Goal: Information Seeking & Learning: Check status

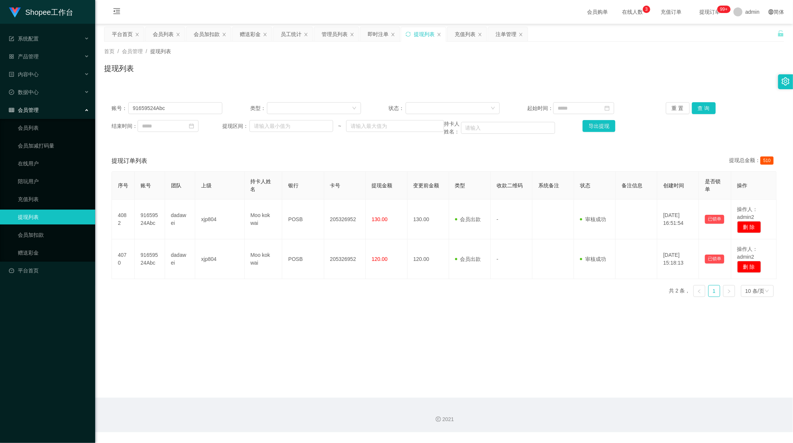
scroll to position [1, 0]
click at [291, 36] on div "员工统计" at bounding box center [291, 34] width 21 height 14
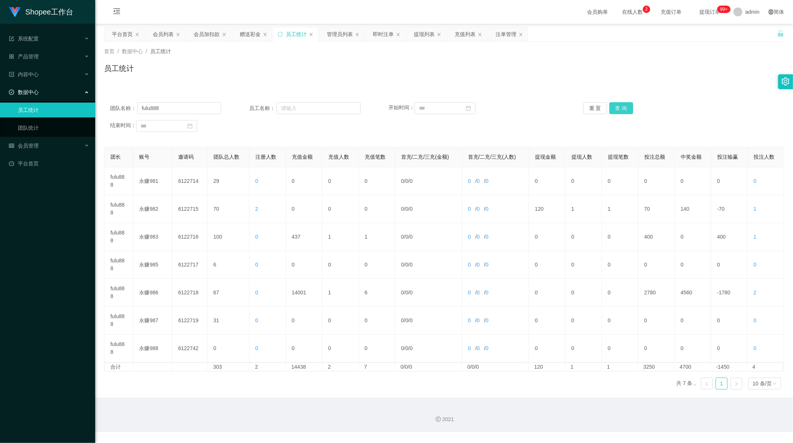
click at [625, 109] on button "查 询" at bounding box center [621, 108] width 24 height 12
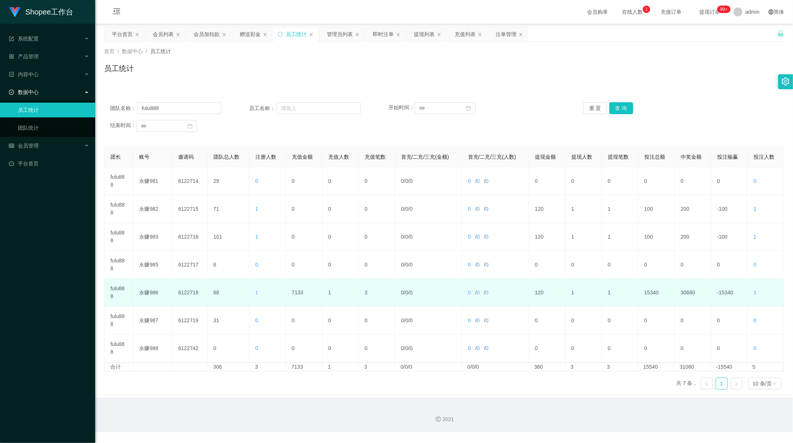
click at [537, 293] on td "120" at bounding box center [547, 293] width 36 height 28
copy td "120"
click at [535, 290] on td "120" at bounding box center [547, 293] width 36 height 28
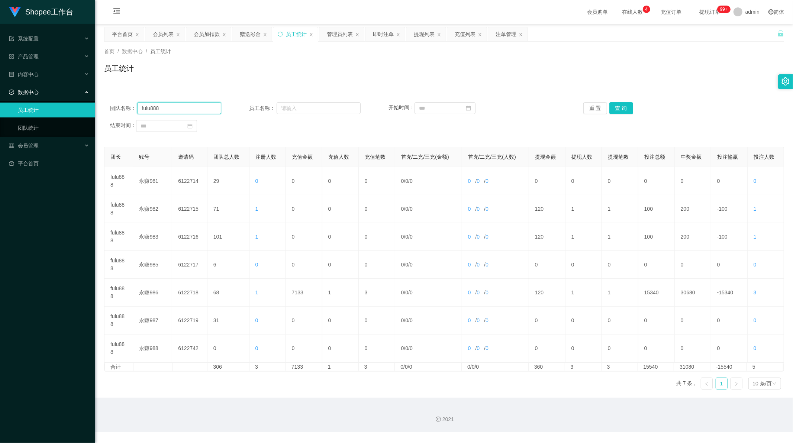
click at [162, 106] on input "fulu888" at bounding box center [179, 108] width 84 height 12
click at [617, 106] on button "查 询" at bounding box center [621, 108] width 24 height 12
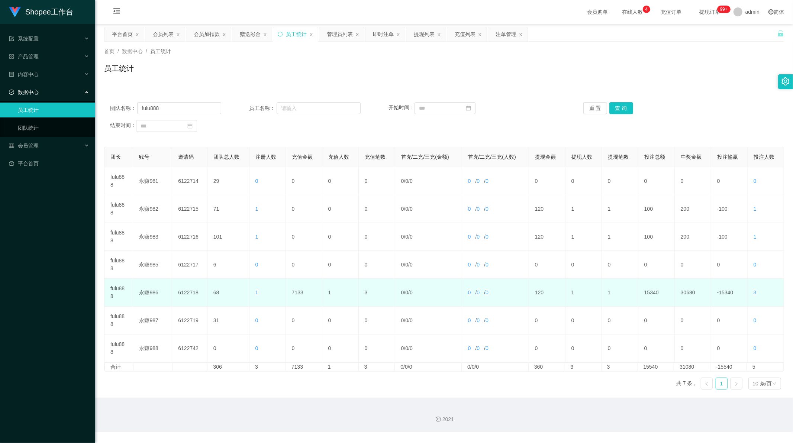
click at [298, 292] on td "7133" at bounding box center [304, 293] width 36 height 28
copy td "7133"
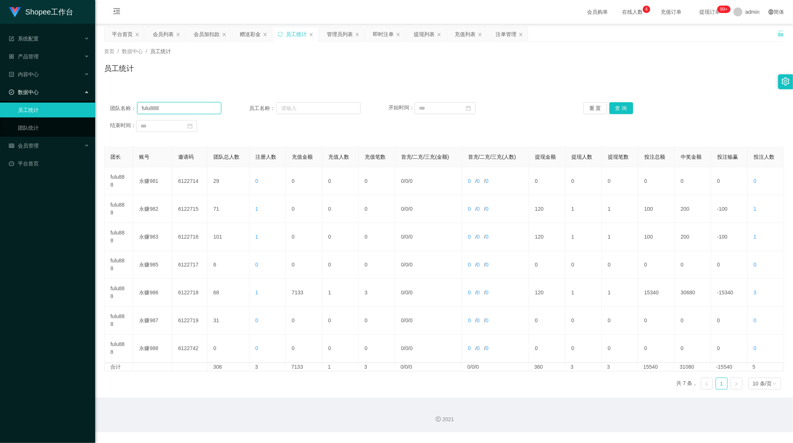
click at [177, 107] on input "fulu888" at bounding box center [179, 108] width 84 height 12
click at [619, 106] on button "查 询" at bounding box center [621, 108] width 24 height 12
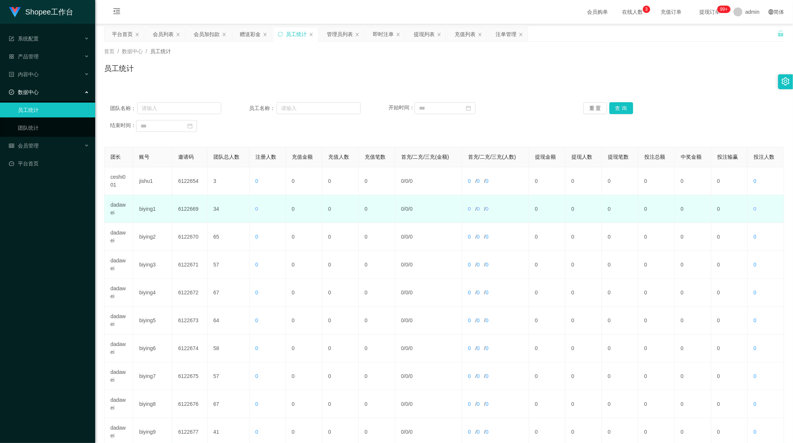
click at [116, 206] on td "dadawei" at bounding box center [118, 209] width 29 height 28
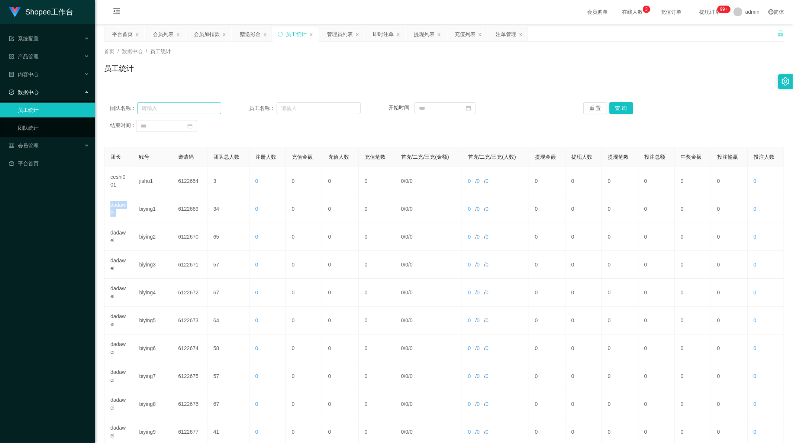
copy td "dadawei"
drag, startPoint x: 172, startPoint y: 109, endPoint x: 196, endPoint y: 108, distance: 23.0
click at [172, 109] on input "text" at bounding box center [179, 108] width 84 height 12
paste input "dadawei"
type input "dadawei"
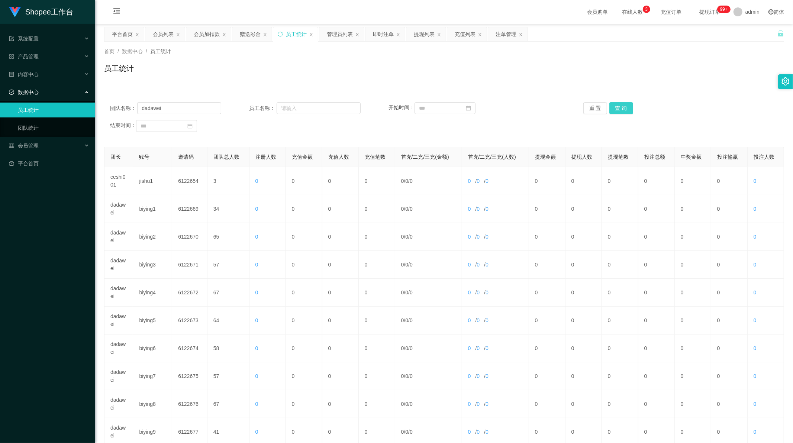
click at [614, 108] on button "查 询" at bounding box center [621, 108] width 24 height 12
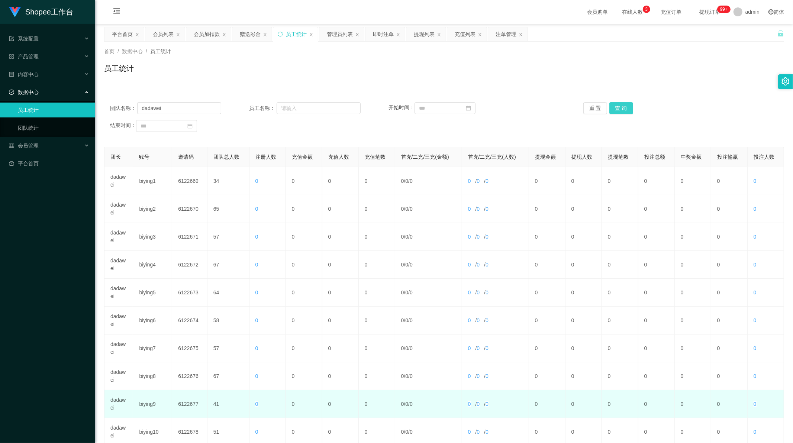
scroll to position [71, 0]
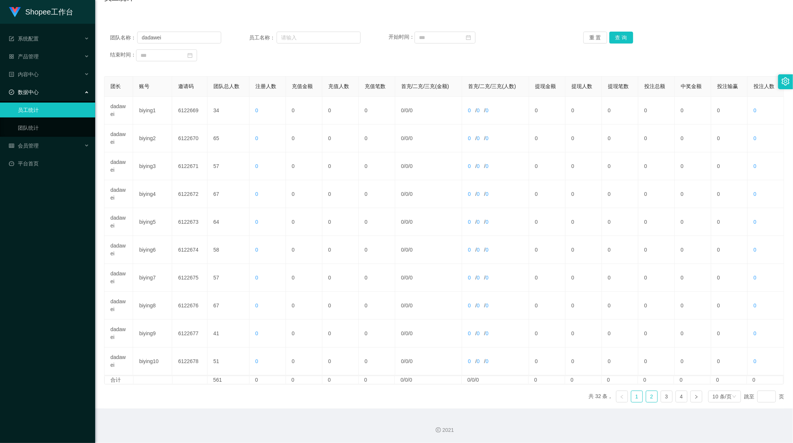
click at [647, 397] on link "2" at bounding box center [651, 396] width 11 height 11
click at [666, 399] on link "3" at bounding box center [666, 396] width 11 height 11
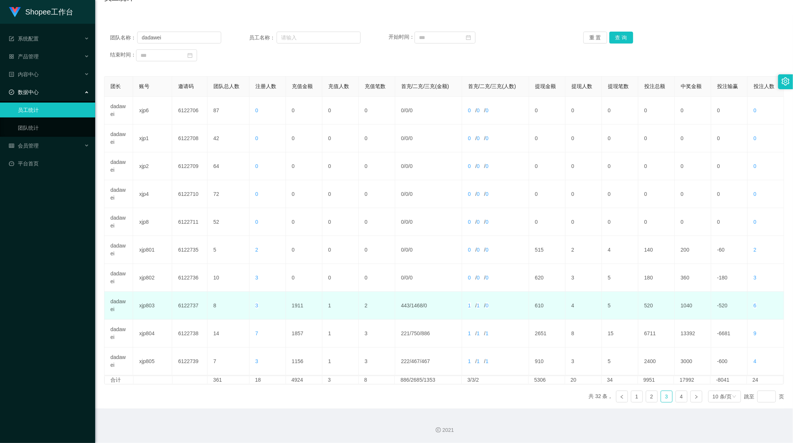
click at [296, 303] on td "1911" at bounding box center [304, 306] width 36 height 28
copy td "1911"
click at [292, 306] on td "1911" at bounding box center [304, 306] width 36 height 28
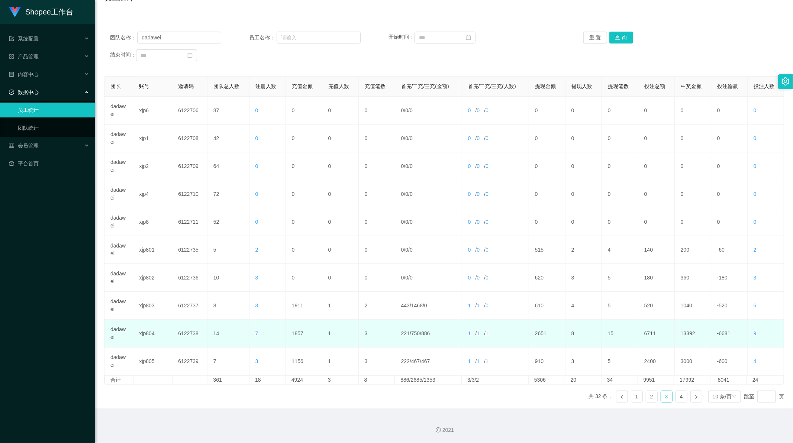
click at [294, 331] on td "1857" at bounding box center [304, 334] width 36 height 28
click at [294, 332] on td "1857" at bounding box center [304, 334] width 36 height 28
copy td "1857"
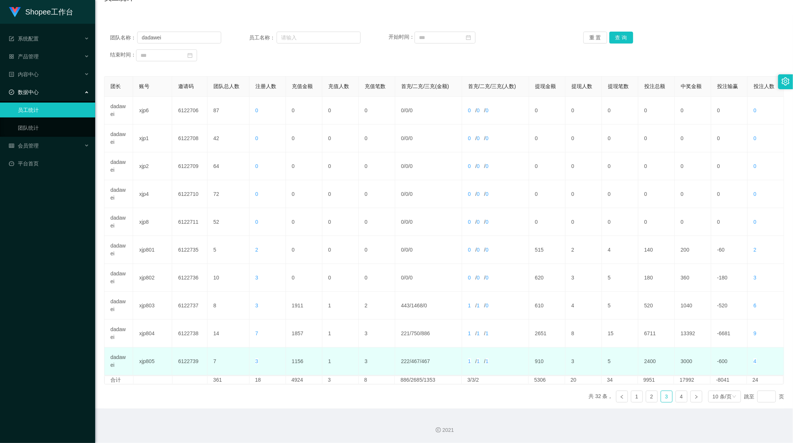
click at [298, 361] on td "1156" at bounding box center [304, 362] width 36 height 28
copy td "1156"
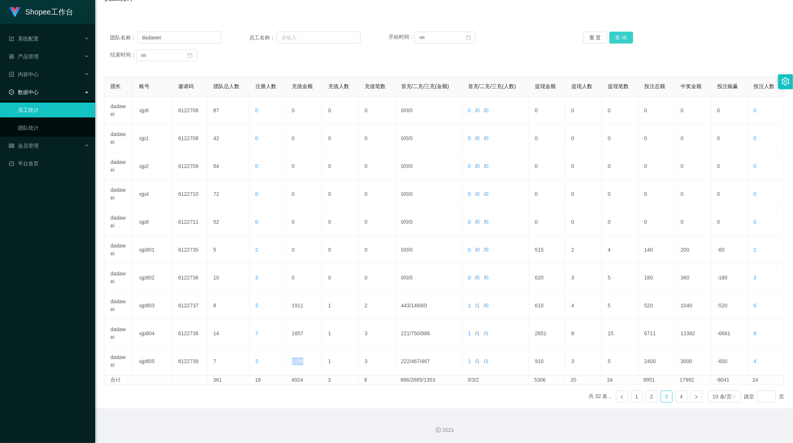
click at [622, 39] on button "查 询" at bounding box center [621, 38] width 24 height 12
click at [649, 394] on link "2" at bounding box center [651, 396] width 11 height 11
click at [665, 398] on link "3" at bounding box center [666, 396] width 11 height 11
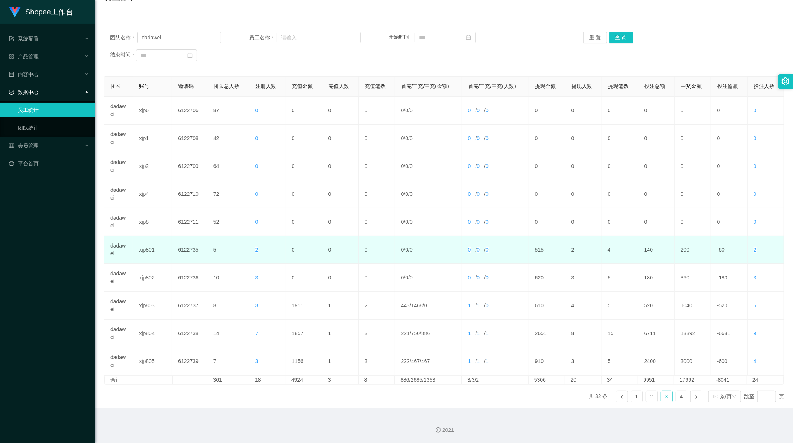
click at [536, 249] on td "515" at bounding box center [547, 250] width 36 height 28
copy td "515"
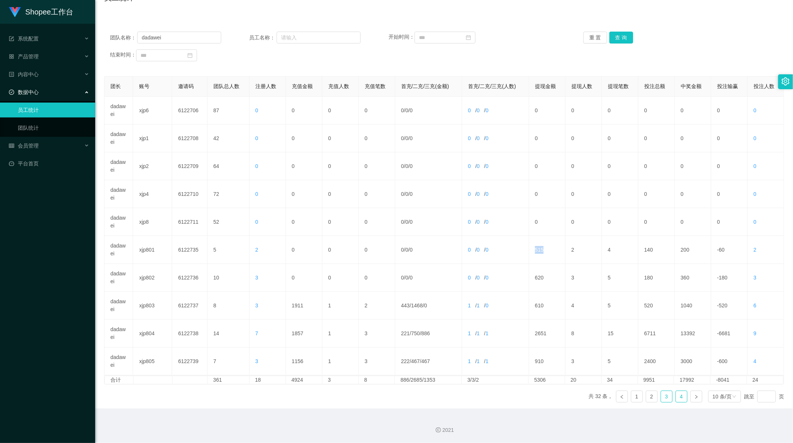
click at [676, 397] on link "4" at bounding box center [681, 396] width 11 height 11
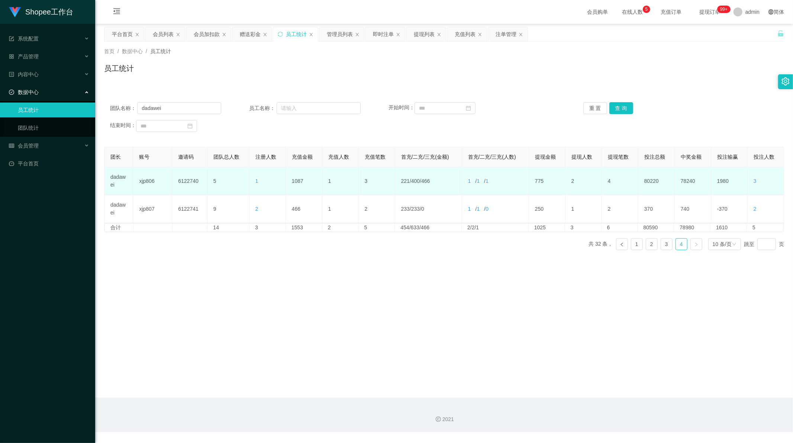
click at [295, 177] on td "1087" at bounding box center [304, 181] width 36 height 28
copy td "1087"
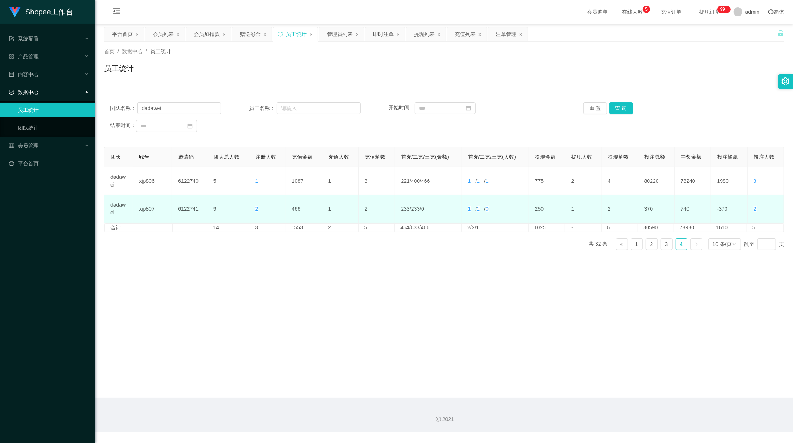
click at [294, 207] on td "466" at bounding box center [304, 209] width 36 height 28
copy td "466"
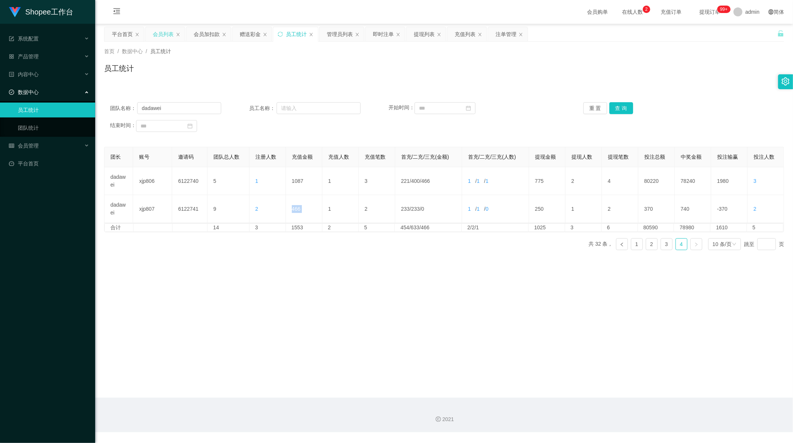
click at [160, 36] on div "会员列表" at bounding box center [163, 34] width 21 height 14
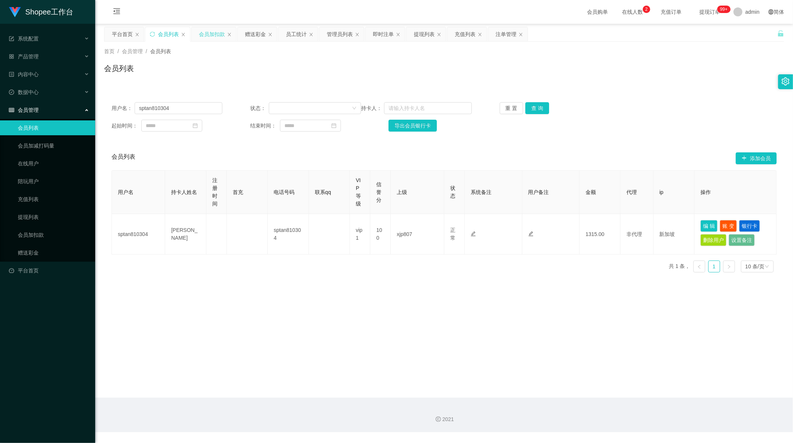
click at [199, 34] on div "会员加扣款" at bounding box center [212, 34] width 26 height 14
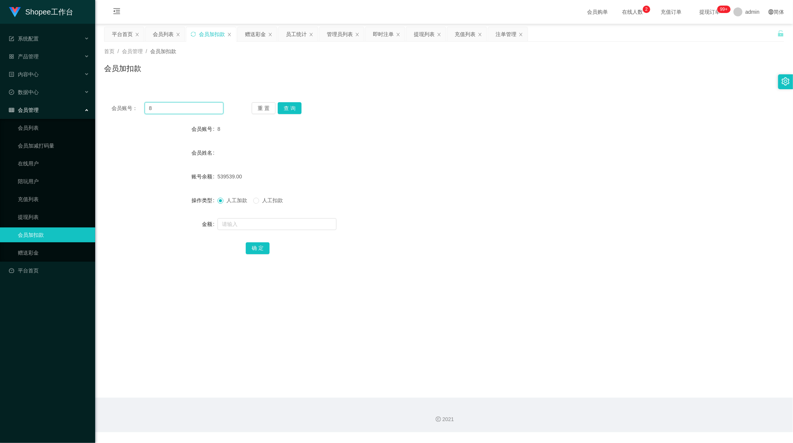
click at [189, 106] on input "8" at bounding box center [184, 108] width 79 height 12
paste input "A986"
type input "A986"
drag, startPoint x: 283, startPoint y: 106, endPoint x: 282, endPoint y: 113, distance: 6.7
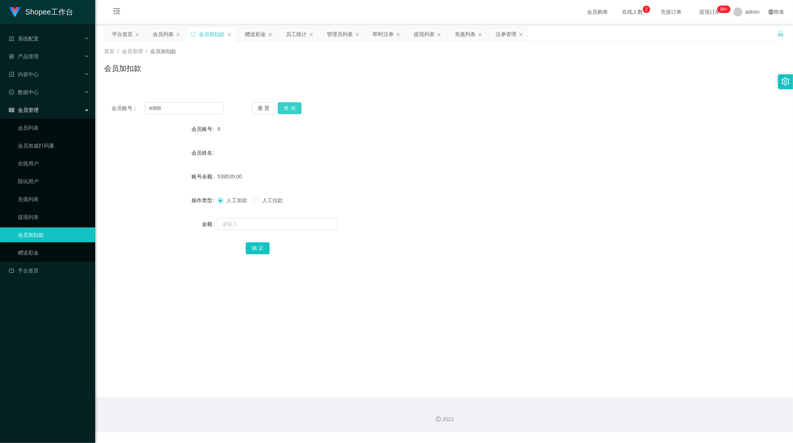
click at [283, 106] on button "查 询" at bounding box center [290, 108] width 24 height 12
click at [243, 225] on input "text" at bounding box center [276, 224] width 119 height 12
type input "1"
click at [262, 246] on button "确 定" at bounding box center [258, 248] width 24 height 12
click at [365, 169] on div "22535.00" at bounding box center [415, 176] width 397 height 15
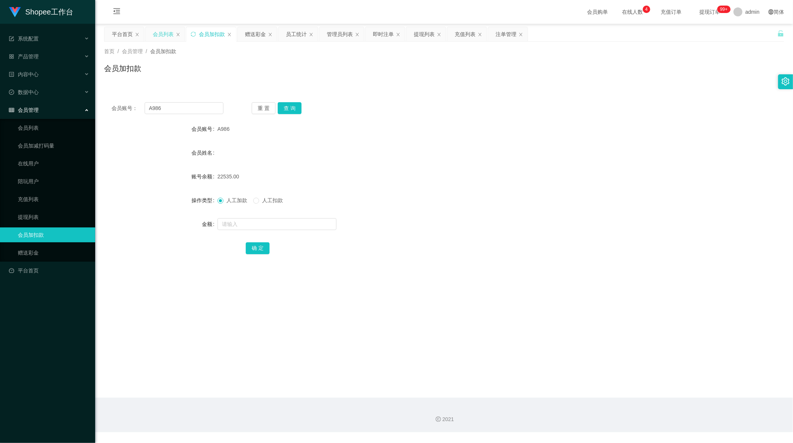
click at [151, 34] on div "会员列表" at bounding box center [164, 34] width 39 height 14
click at [159, 32] on div "会员列表" at bounding box center [163, 34] width 21 height 14
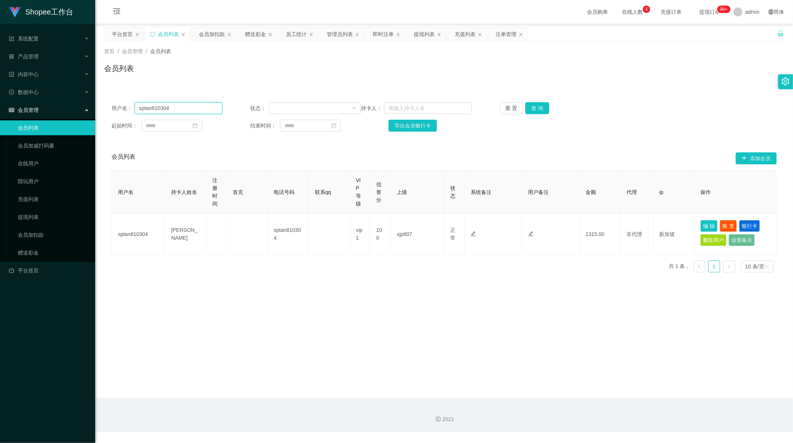
click at [160, 107] on input "sptan810304" at bounding box center [179, 108] width 88 height 12
click at [293, 35] on div "员工统计" at bounding box center [296, 34] width 21 height 14
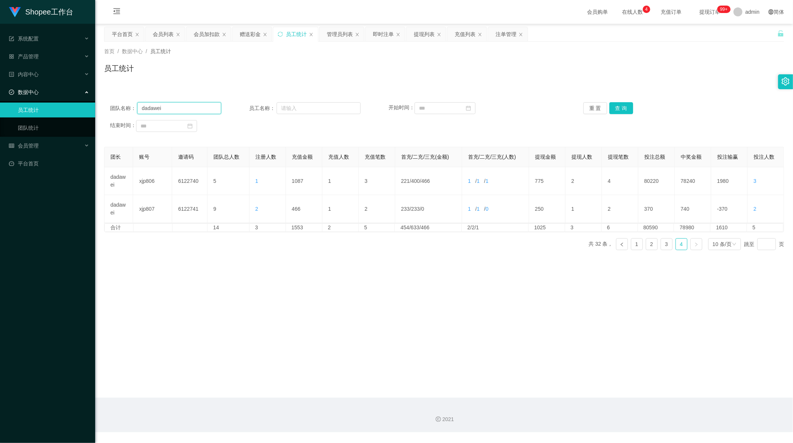
click at [166, 108] on input "dadawei" at bounding box center [179, 108] width 84 height 12
click at [622, 109] on button "查 询" at bounding box center [621, 108] width 24 height 12
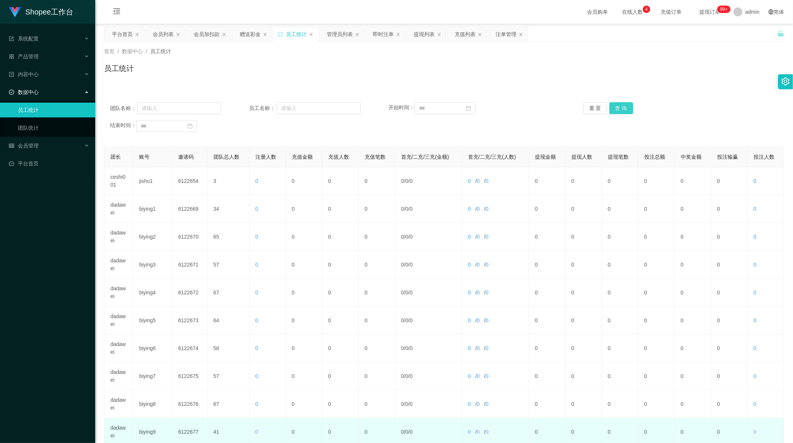
scroll to position [71, 0]
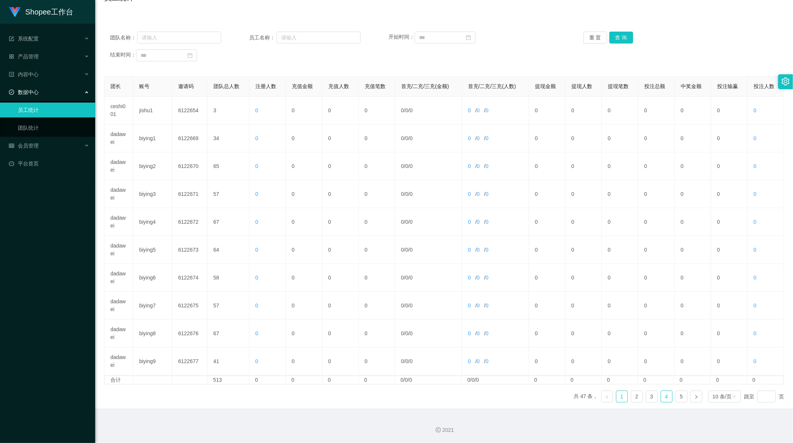
click at [664, 393] on link "4" at bounding box center [666, 396] width 11 height 11
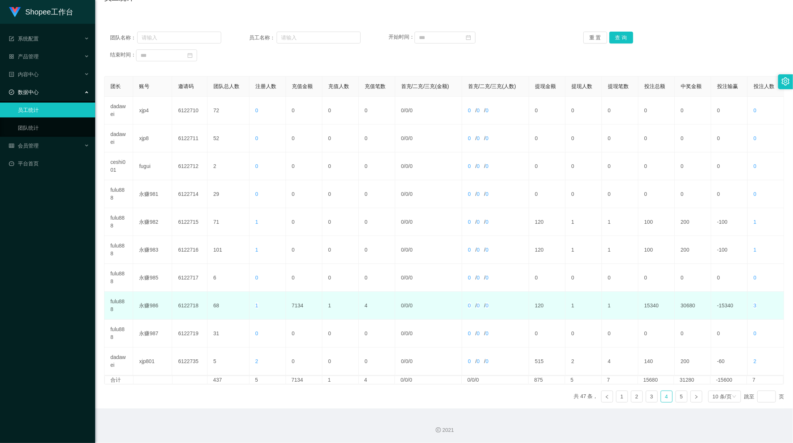
click at [213, 303] on td "68" at bounding box center [228, 306] width 42 height 28
click at [187, 305] on td "6122718" at bounding box center [189, 306] width 35 height 28
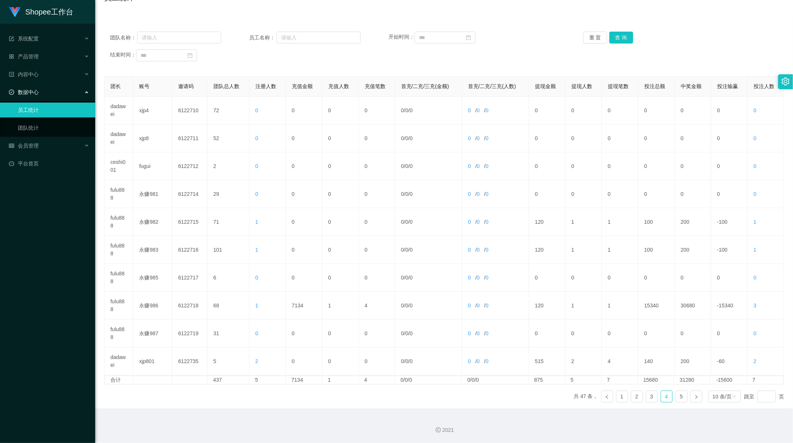
scroll to position [0, 0]
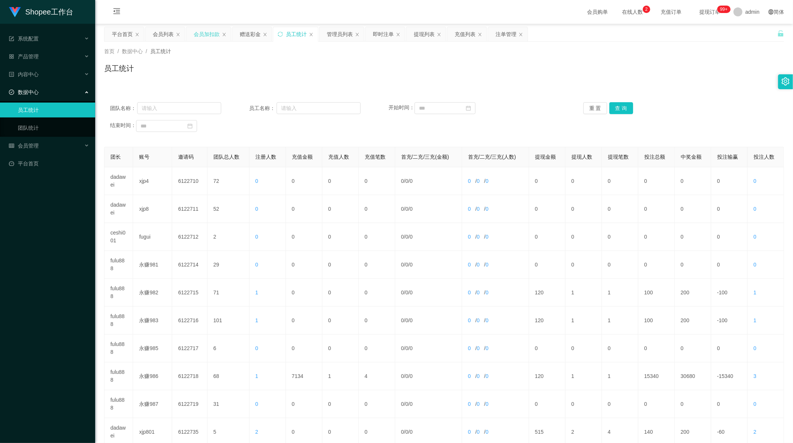
click at [205, 35] on div "会员加扣款" at bounding box center [207, 34] width 26 height 14
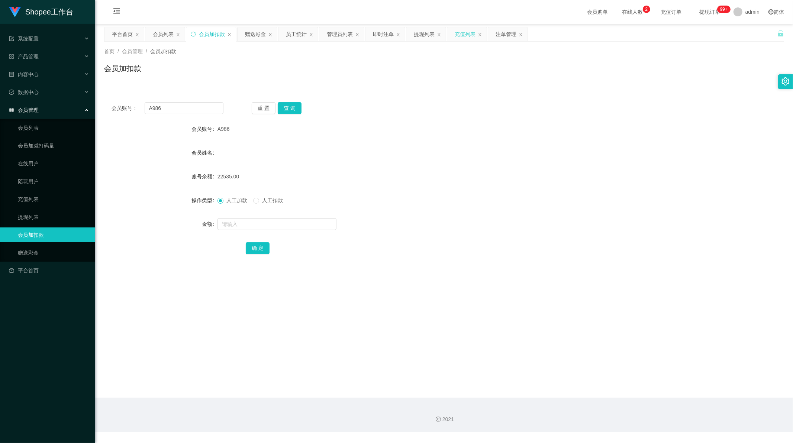
click at [474, 34] on div "充值列表" at bounding box center [465, 34] width 21 height 14
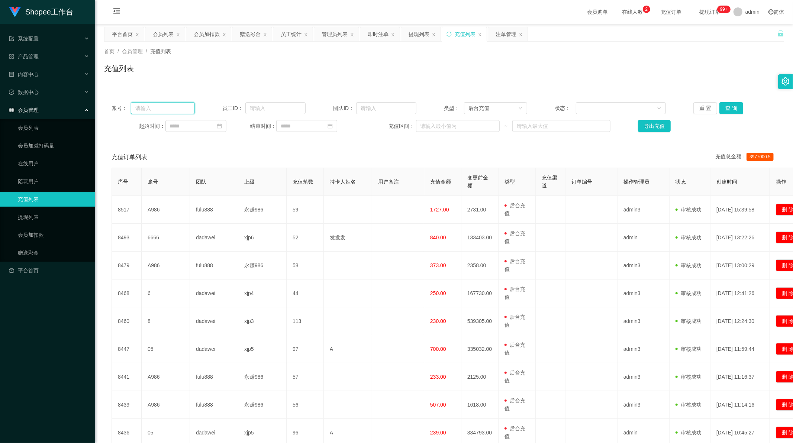
click at [160, 109] on input "text" at bounding box center [163, 108] width 64 height 12
paste input "A986"
type input "A986"
click at [734, 107] on button "查 询" at bounding box center [731, 108] width 24 height 12
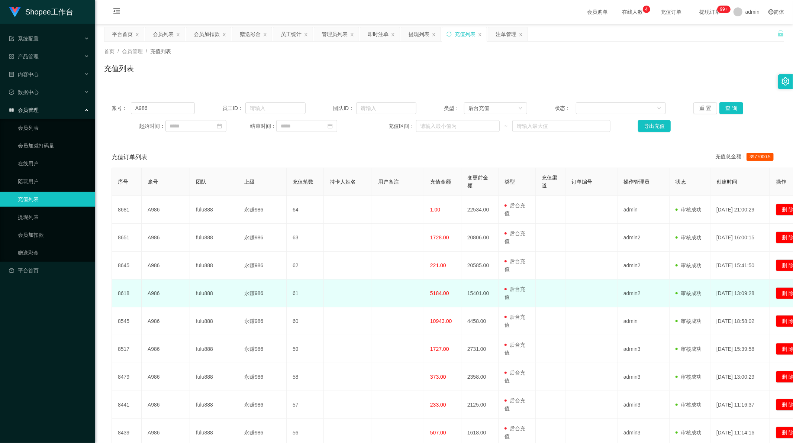
click at [436, 293] on span "5184.00" at bounding box center [439, 293] width 19 height 6
copy span "5184.00"
click at [440, 292] on span "5184.00" at bounding box center [439, 293] width 19 height 6
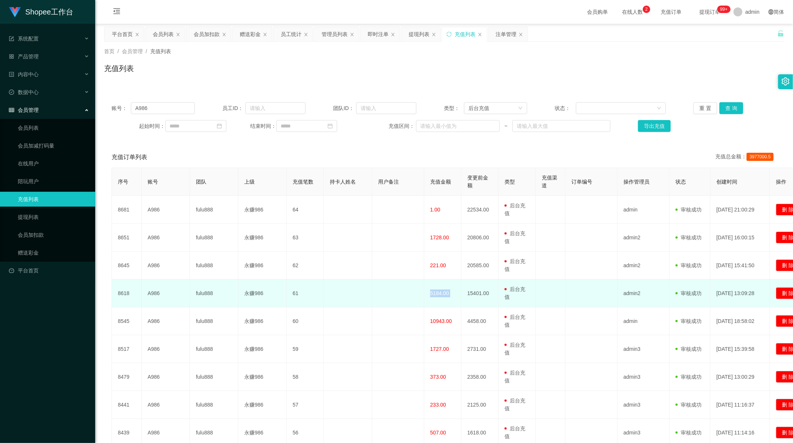
click at [440, 292] on span "5184.00" at bounding box center [439, 293] width 19 height 6
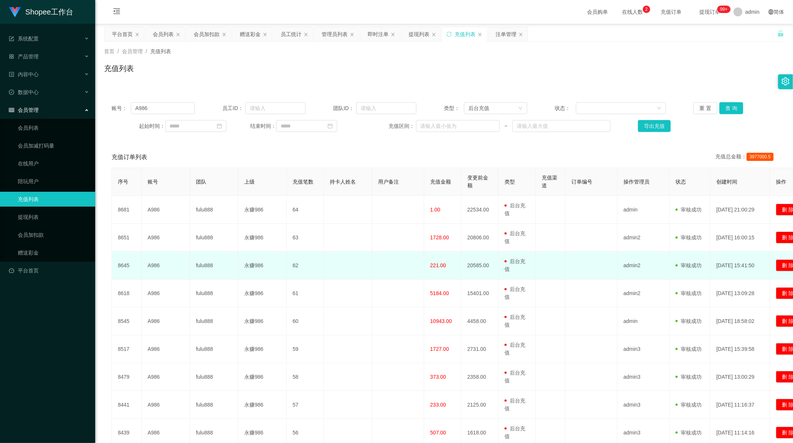
click at [436, 264] on span "221.00" at bounding box center [438, 265] width 16 height 6
click at [352, 256] on td at bounding box center [348, 266] width 48 height 28
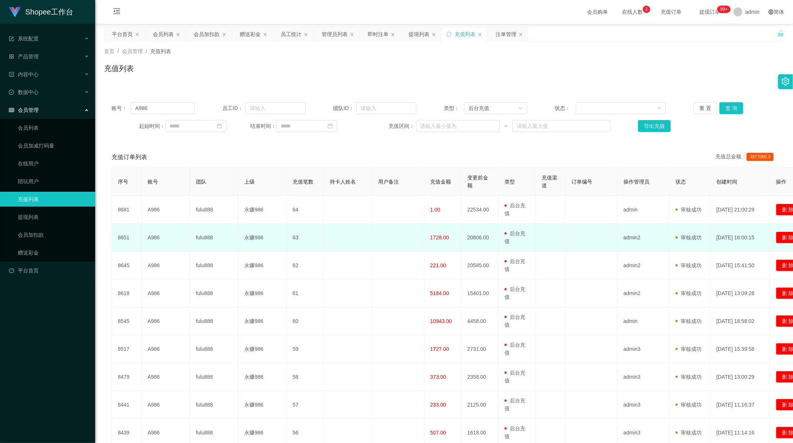
click at [440, 236] on span "1728.00" at bounding box center [439, 238] width 19 height 6
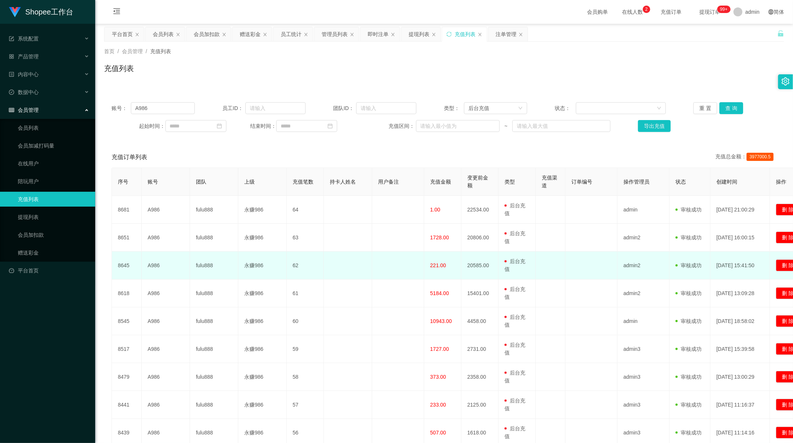
click at [436, 265] on span "221.00" at bounding box center [438, 265] width 16 height 6
click at [434, 265] on span "221.00" at bounding box center [438, 265] width 16 height 6
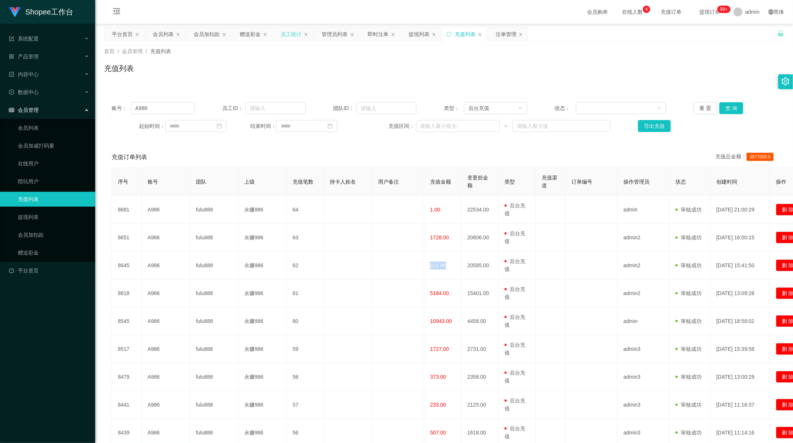
click at [298, 37] on div "员工统计" at bounding box center [291, 34] width 21 height 14
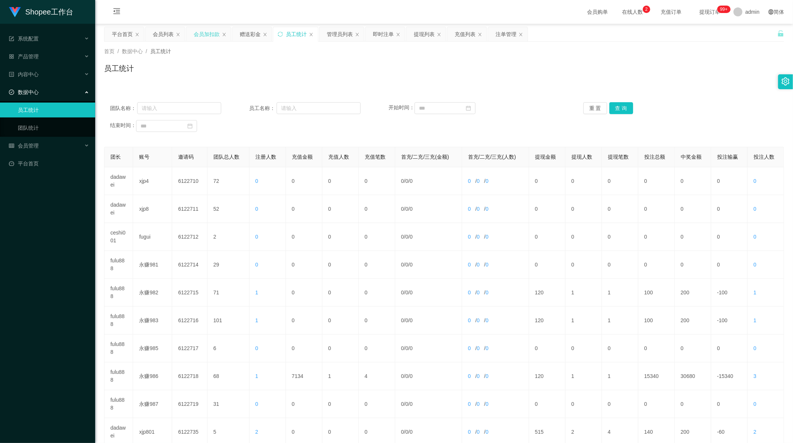
click at [202, 37] on div "会员加扣款" at bounding box center [207, 34] width 26 height 14
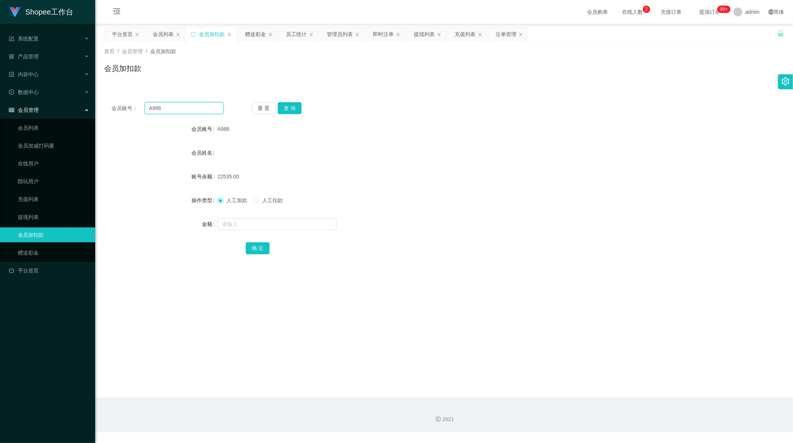
click at [175, 112] on input "A986" at bounding box center [184, 108] width 79 height 12
paste input "88"
type input "88"
click at [284, 108] on button "查 询" at bounding box center [290, 108] width 24 height 12
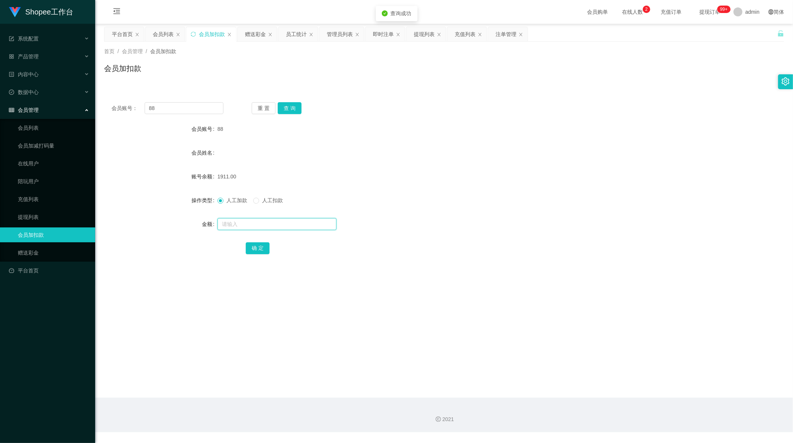
drag, startPoint x: 236, startPoint y: 221, endPoint x: 251, endPoint y: 228, distance: 16.6
click at [236, 221] on input "text" at bounding box center [276, 224] width 119 height 12
type input "1"
click at [259, 243] on button "确 定" at bounding box center [258, 248] width 24 height 12
click at [210, 275] on main "关闭左侧 关闭右侧 关闭其它 刷新页面 平台首页 会员列表 会员加扣款 赠送彩金 员工统计 管理员列表 即时注单 提现列表 充值列表 注单管理 首页 / 会员…" at bounding box center [444, 211] width 698 height 374
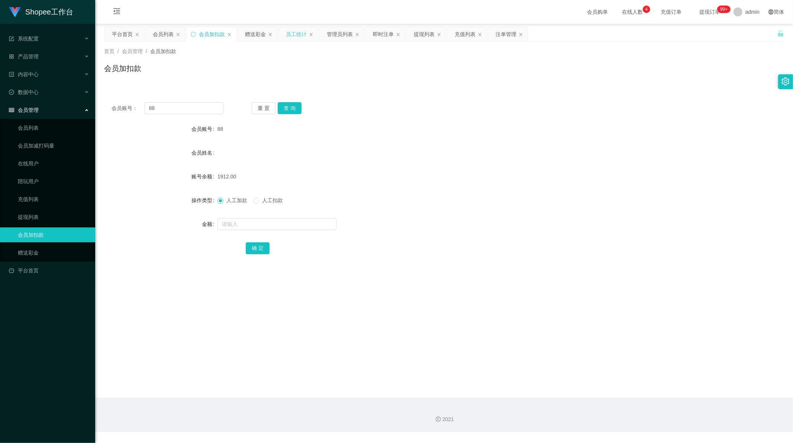
click at [292, 35] on div "员工统计" at bounding box center [296, 34] width 21 height 14
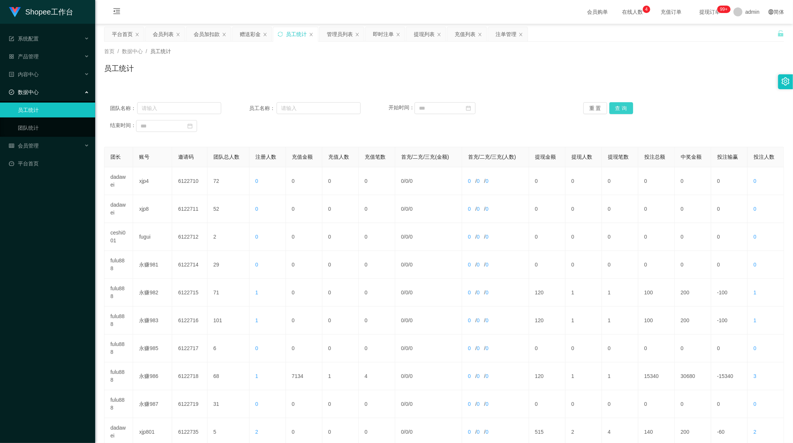
click at [617, 104] on button "查 询" at bounding box center [621, 108] width 24 height 12
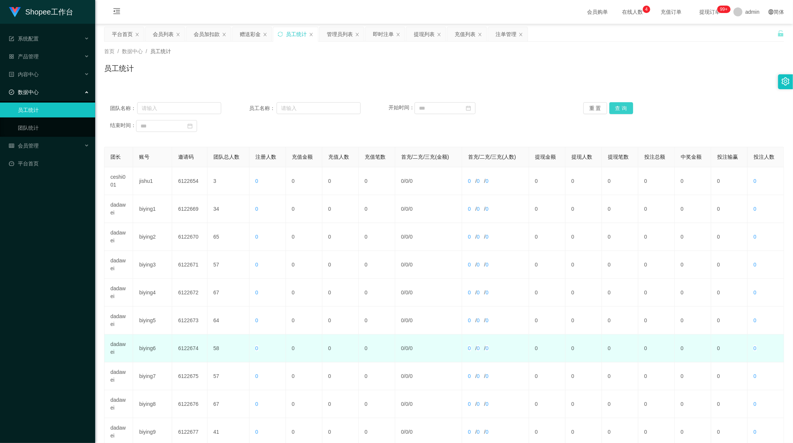
scroll to position [71, 0]
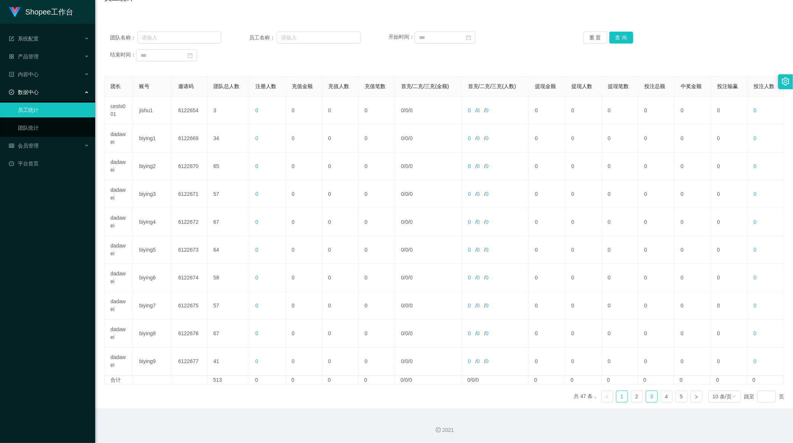
click at [646, 395] on link "3" at bounding box center [651, 396] width 11 height 11
click at [666, 396] on link "4" at bounding box center [666, 396] width 11 height 11
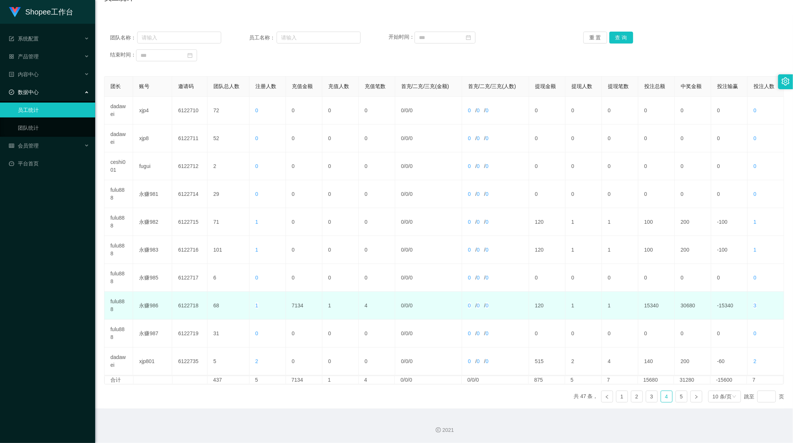
click at [294, 307] on td "7134" at bounding box center [304, 306] width 36 height 28
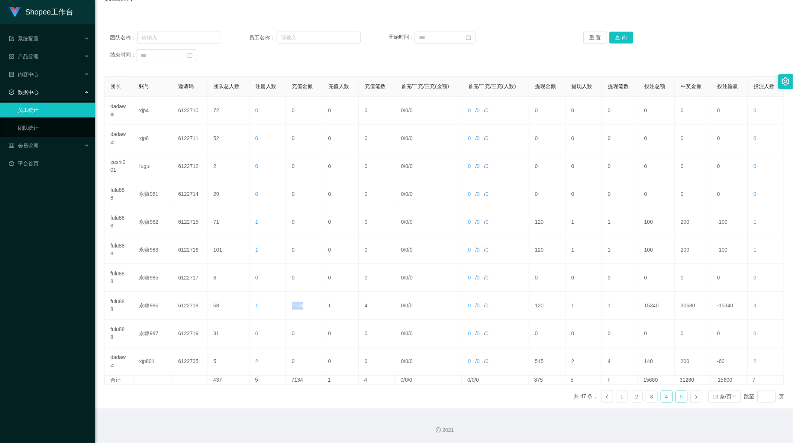
click at [676, 397] on link "5" at bounding box center [681, 396] width 11 height 11
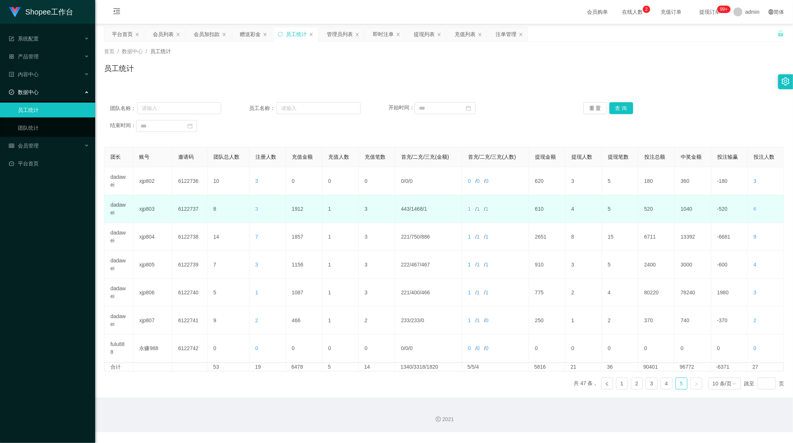
click at [290, 209] on td "1912" at bounding box center [304, 209] width 36 height 28
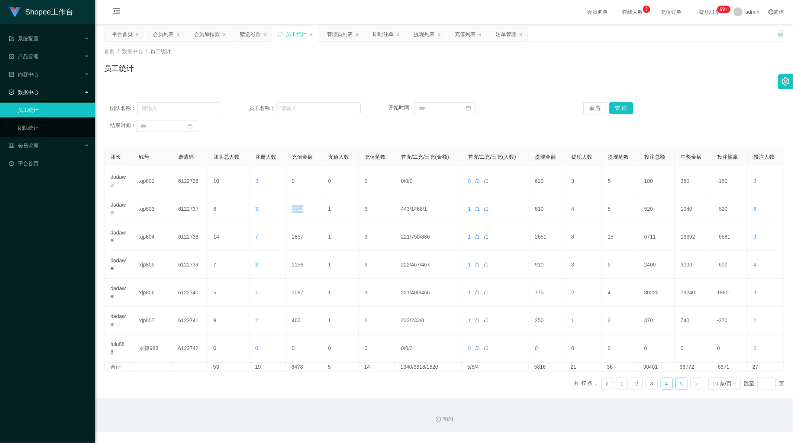
click at [665, 384] on link "4" at bounding box center [666, 383] width 11 height 11
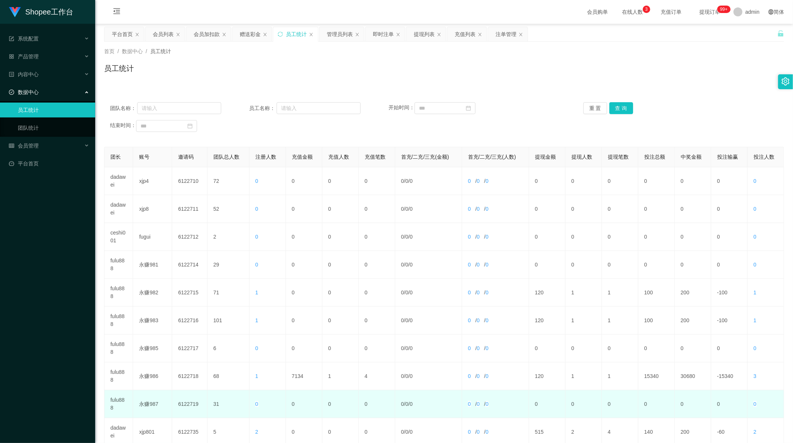
scroll to position [71, 0]
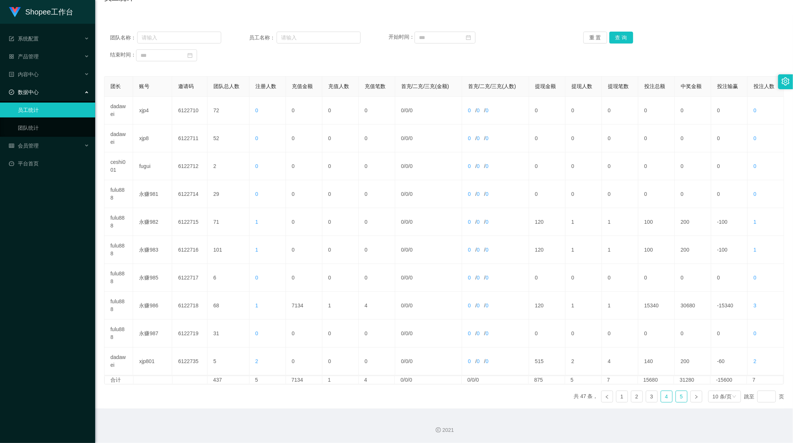
click at [677, 398] on link "5" at bounding box center [681, 396] width 11 height 11
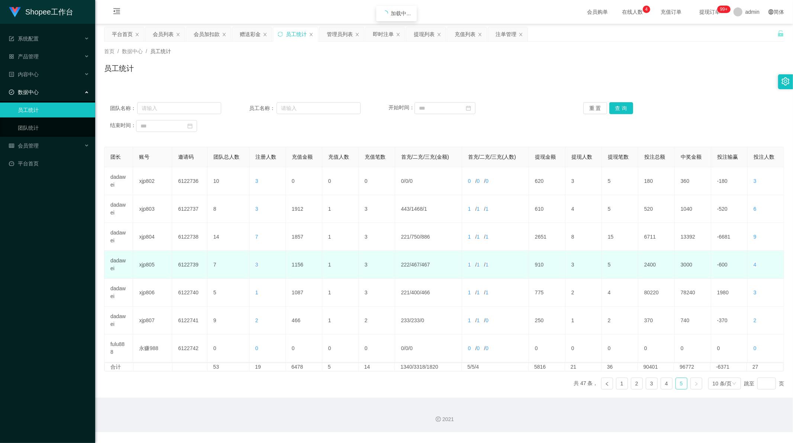
scroll to position [0, 0]
click at [113, 260] on td "dadawei" at bounding box center [118, 265] width 29 height 28
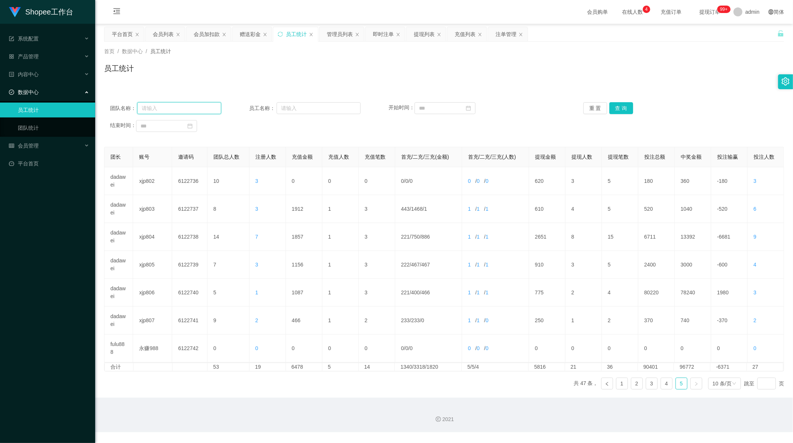
drag, startPoint x: 180, startPoint y: 109, endPoint x: 204, endPoint y: 109, distance: 24.2
click at [180, 109] on input "text" at bounding box center [179, 108] width 84 height 12
paste input "dadawei"
type input "dadawei"
click at [613, 103] on button "查 询" at bounding box center [621, 108] width 24 height 12
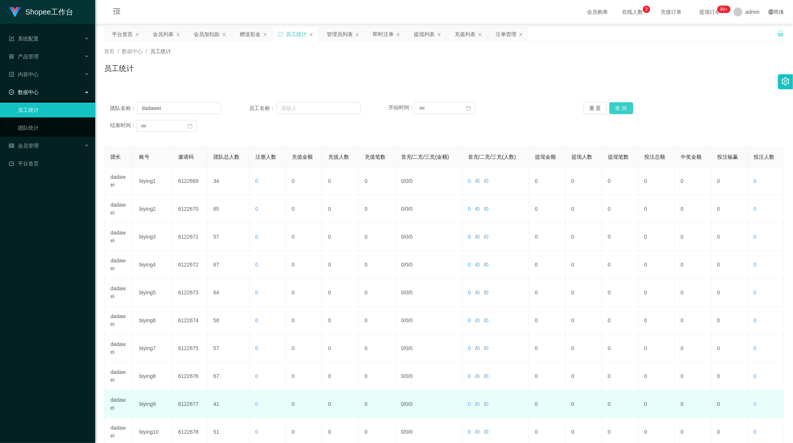
scroll to position [71, 0]
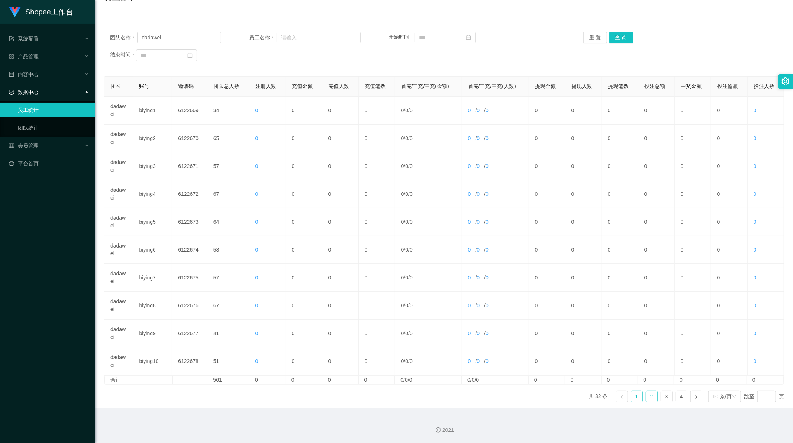
click at [646, 393] on link "2" at bounding box center [651, 396] width 11 height 11
click at [661, 396] on link "3" at bounding box center [666, 396] width 11 height 11
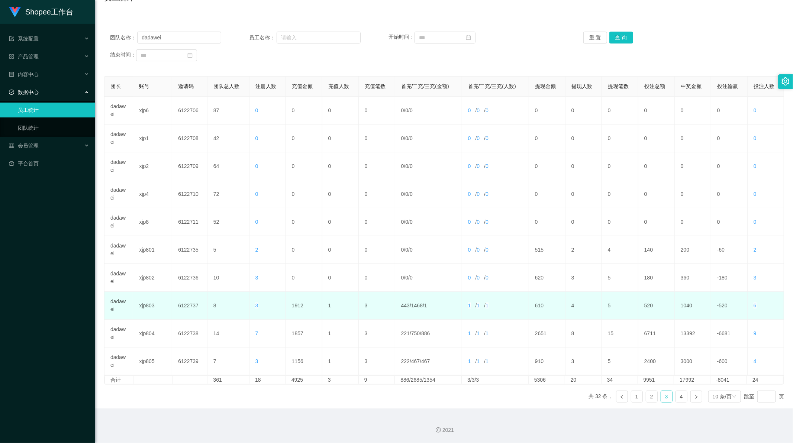
click at [294, 304] on td "1912" at bounding box center [304, 306] width 36 height 28
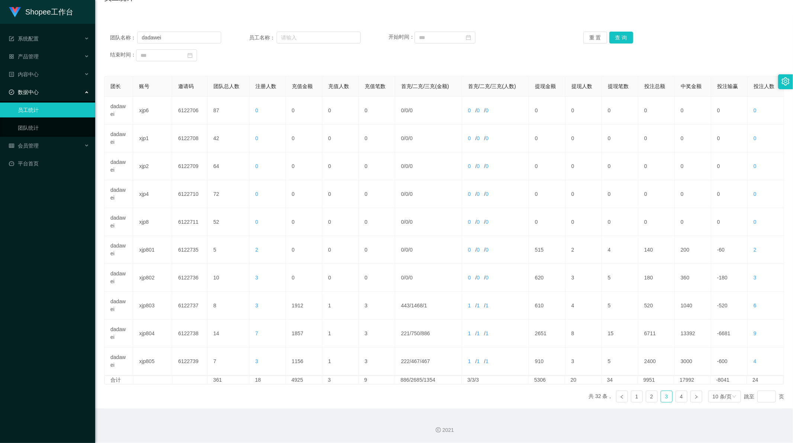
click at [246, 56] on div "结束时间：" at bounding box center [193, 55] width 167 height 12
